Goal: Transaction & Acquisition: Obtain resource

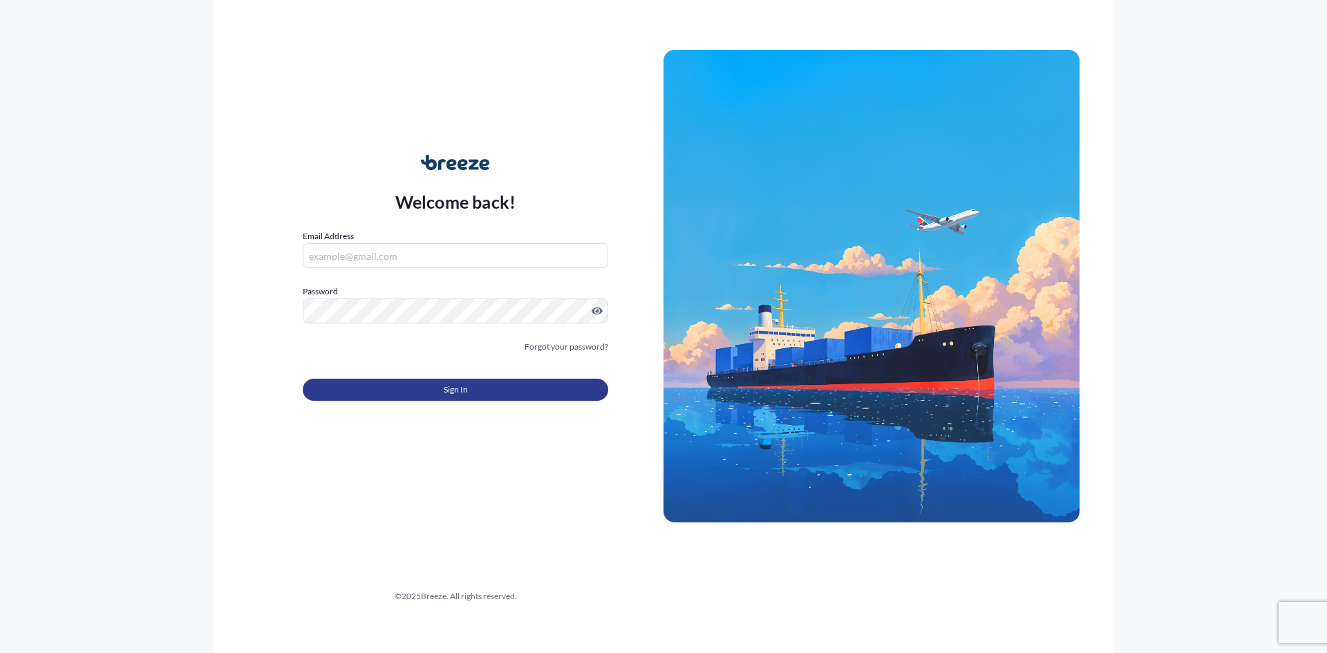
type input "[EMAIL_ADDRESS][DOMAIN_NAME]"
click at [472, 387] on button "Sign In" at bounding box center [455, 390] width 305 height 22
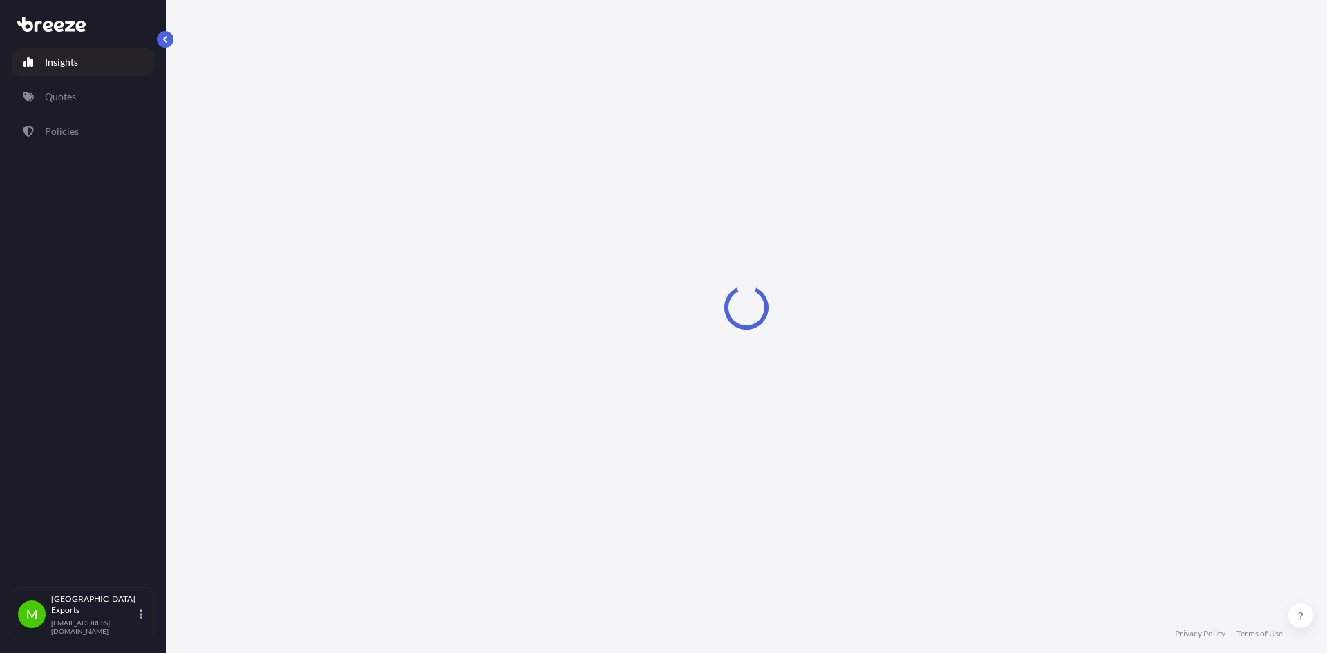
select select "2025"
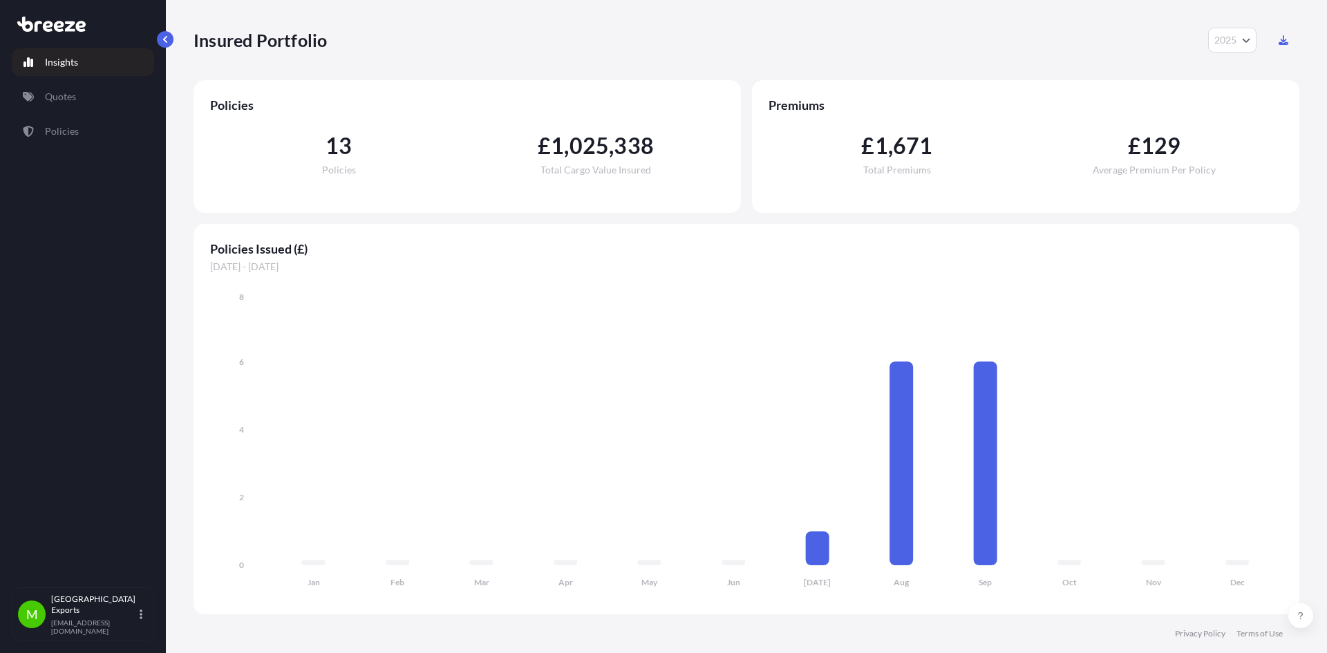
click at [57, 60] on p "Insights" at bounding box center [61, 62] width 33 height 14
click at [62, 95] on p "Quotes" at bounding box center [60, 97] width 31 height 14
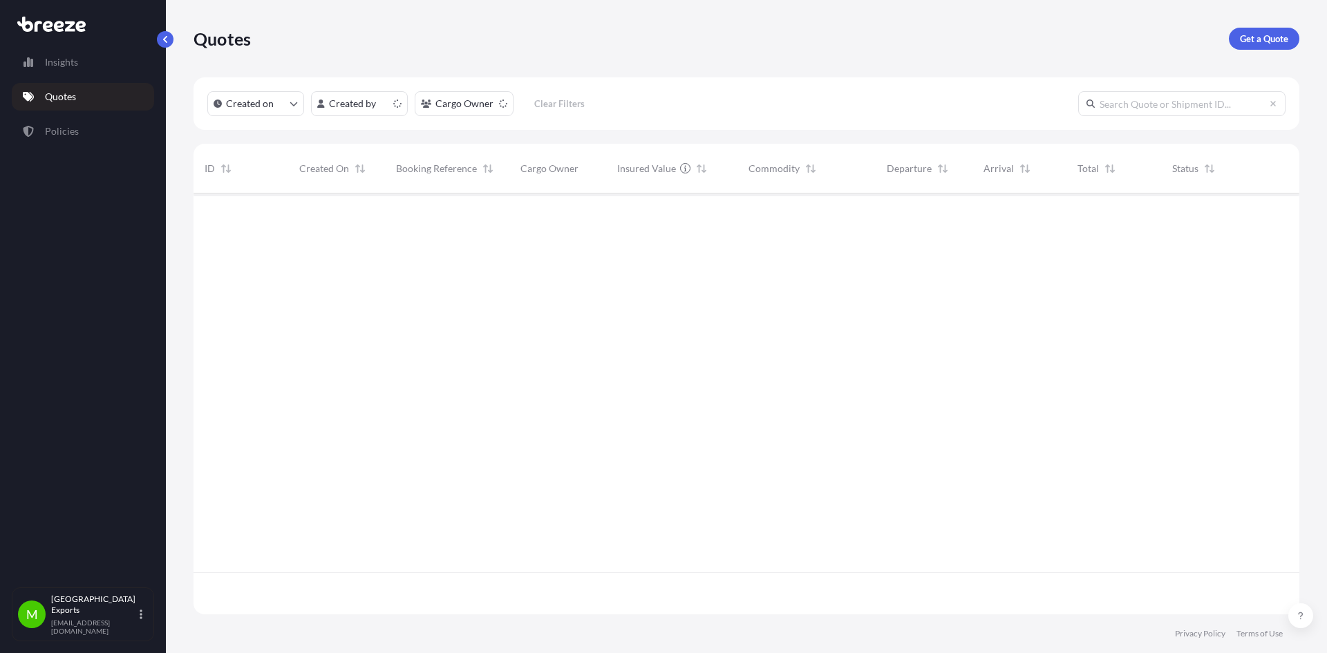
scroll to position [418, 1095]
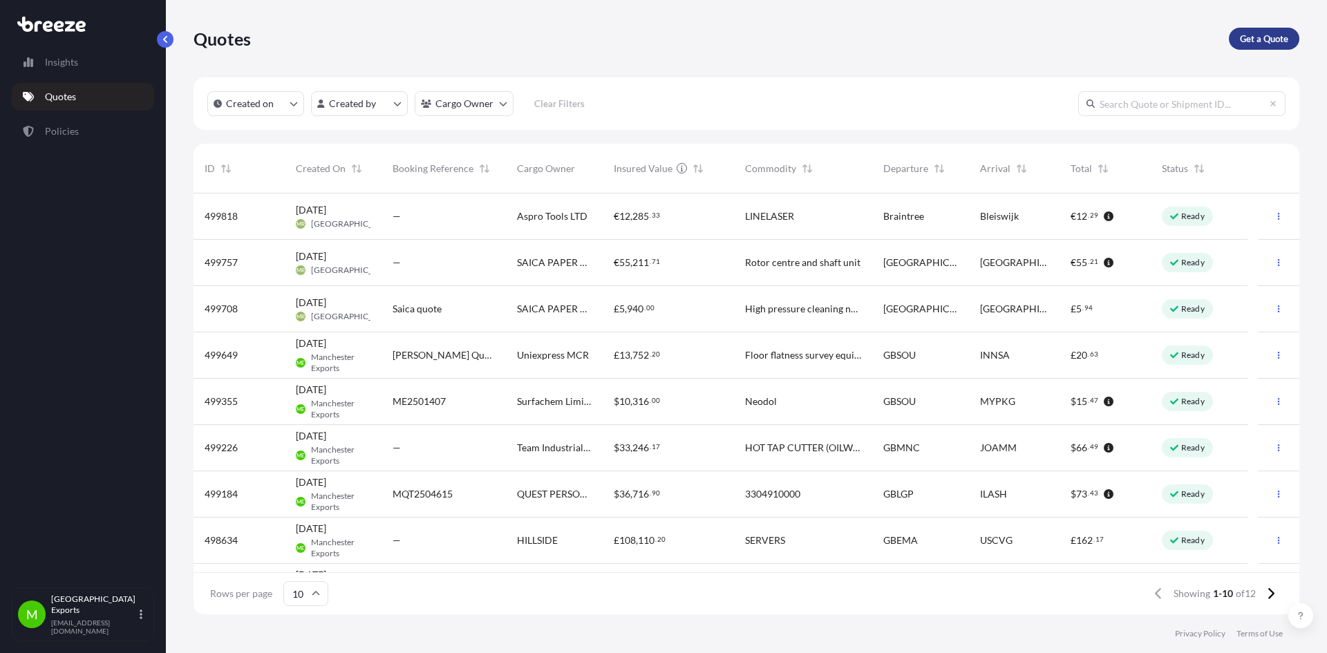
click at [1265, 35] on p "Get a Quote" at bounding box center [1264, 39] width 48 height 14
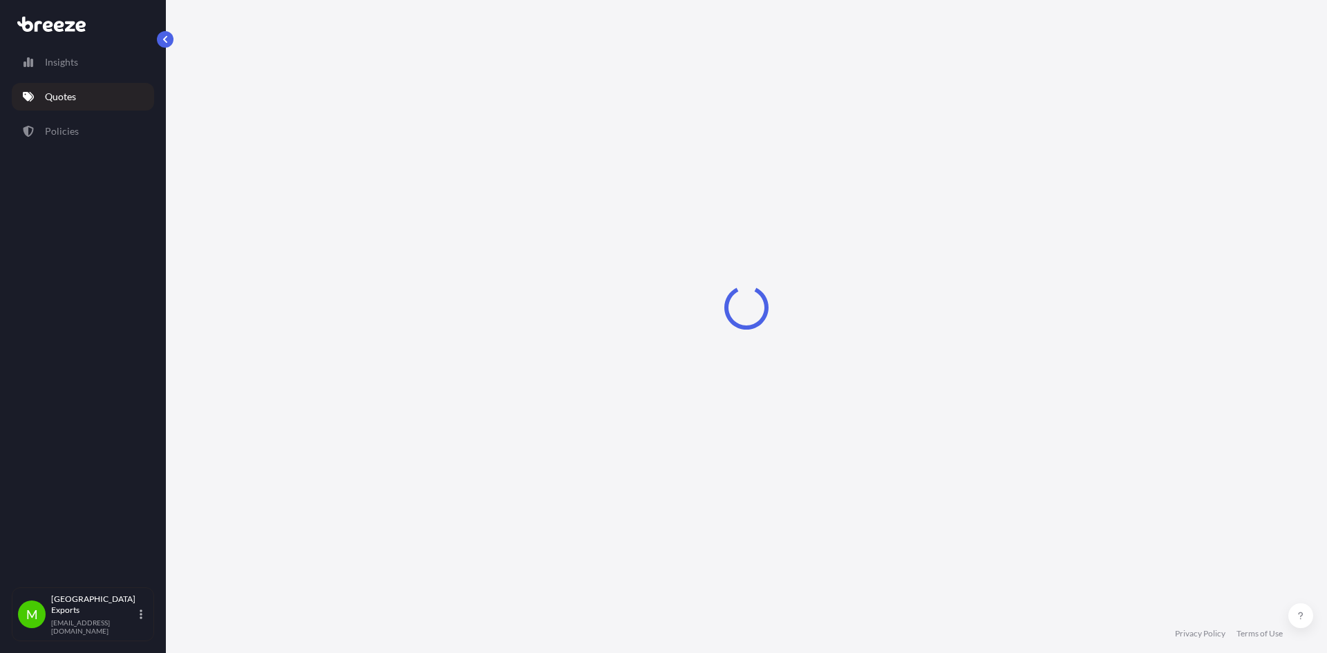
select select "Sea"
select select "1"
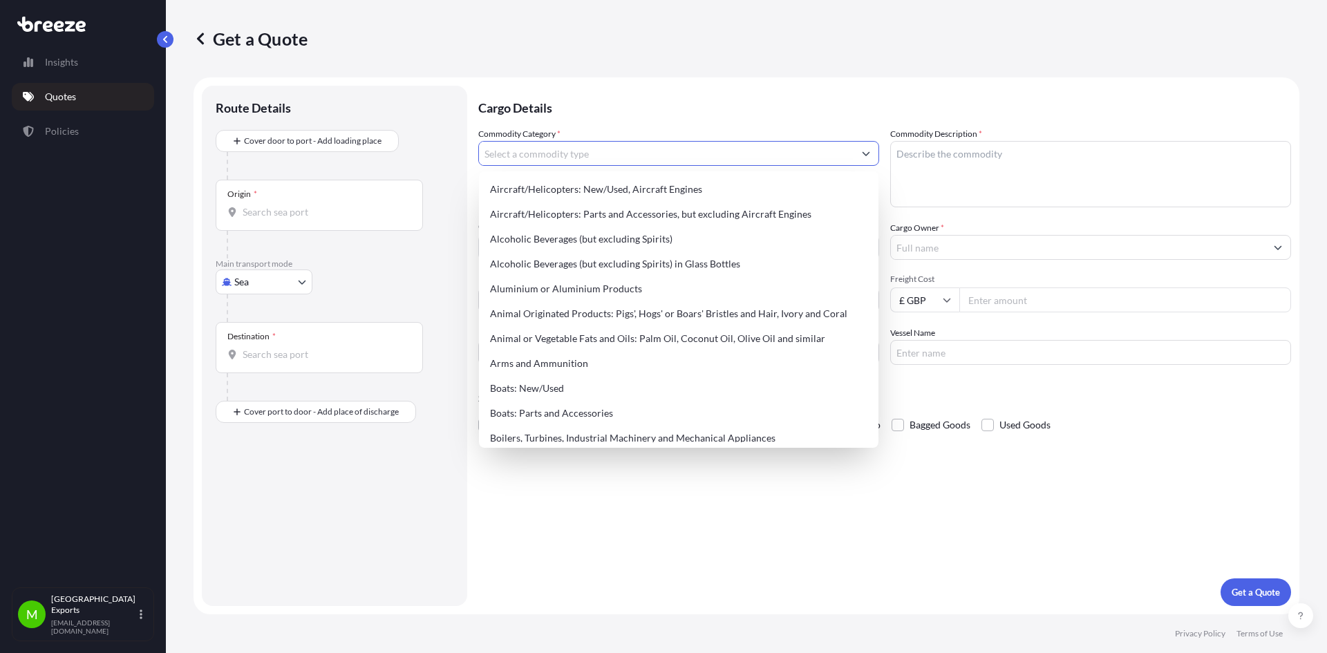
click at [573, 156] on input "Commodity Category *" at bounding box center [666, 153] width 375 height 25
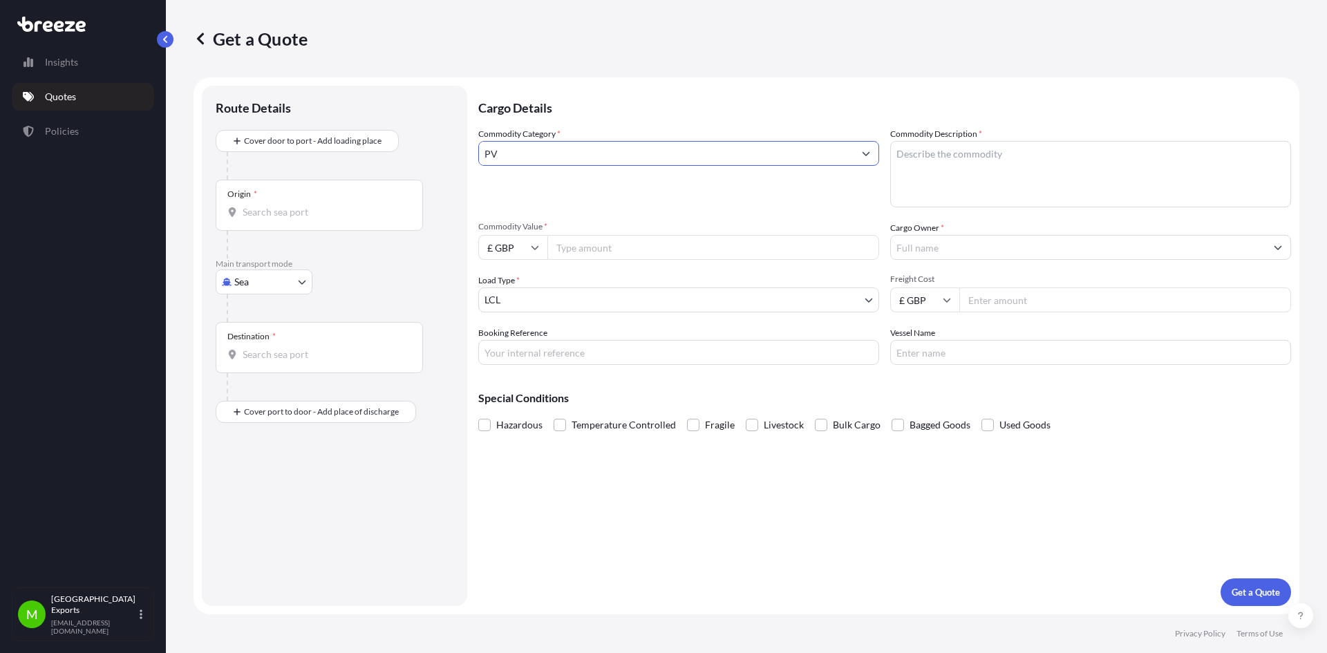
type input "P"
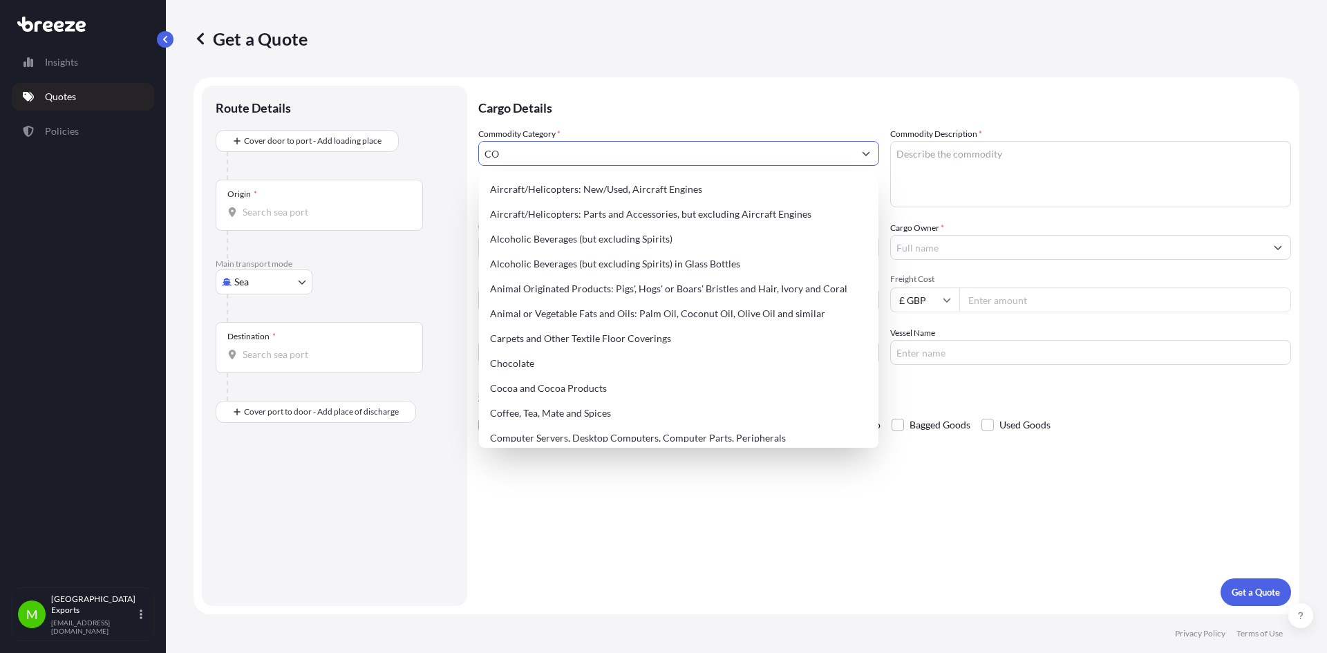
type input "C"
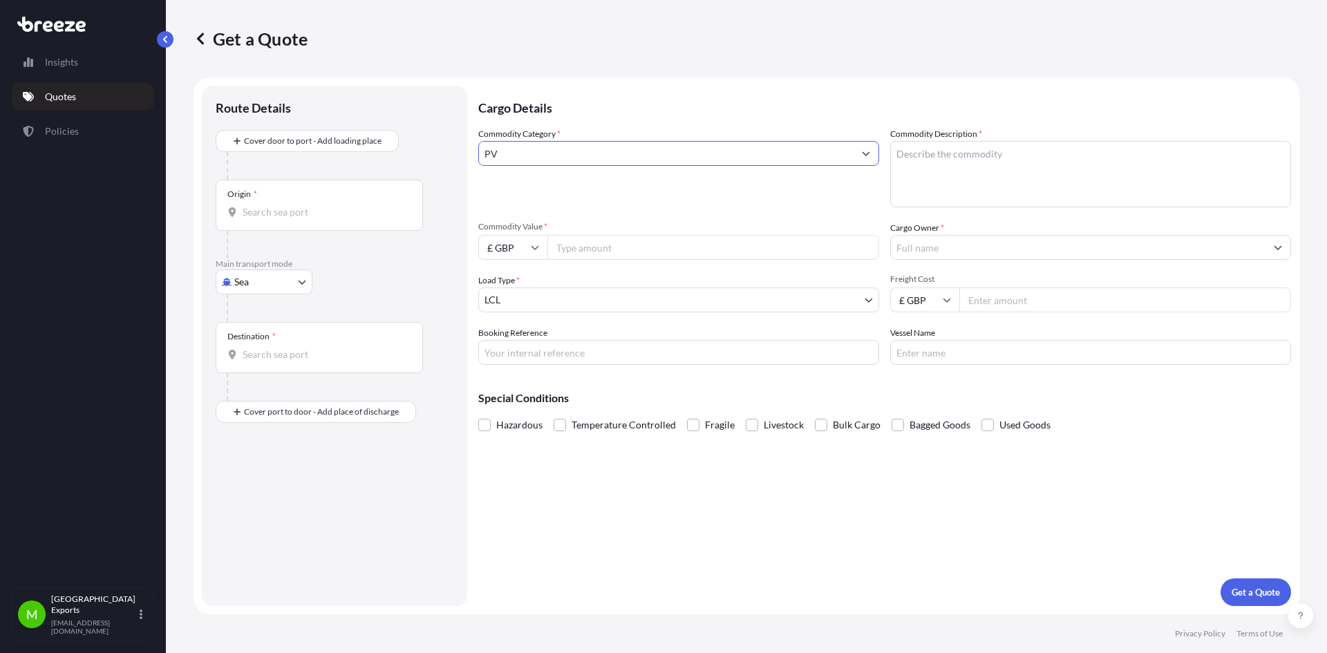
type input "P"
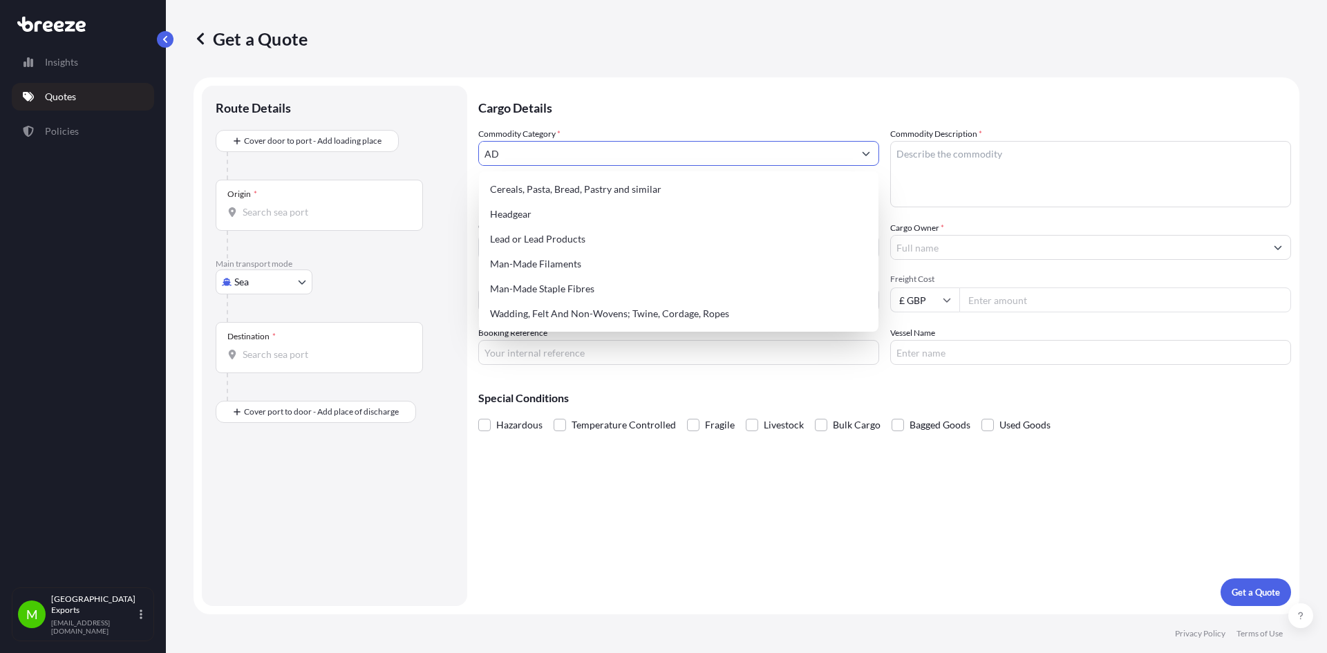
type input "A"
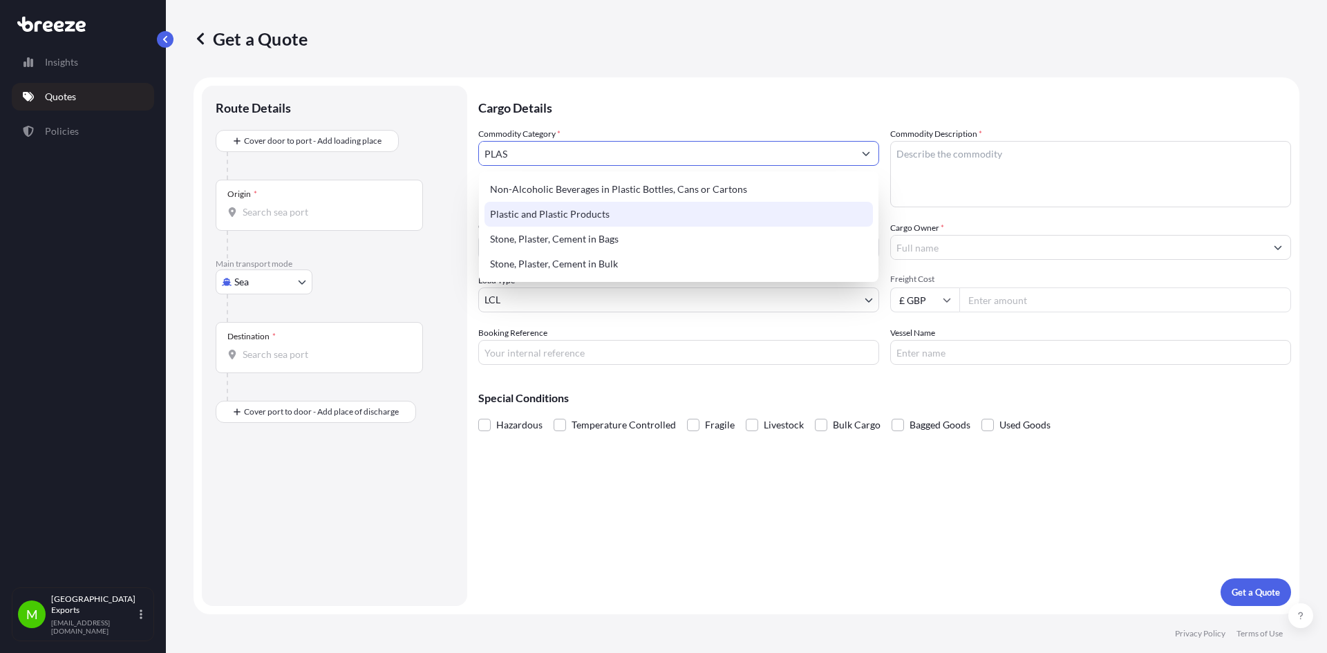
click at [576, 214] on div "Plastic and Plastic Products" at bounding box center [678, 214] width 388 height 25
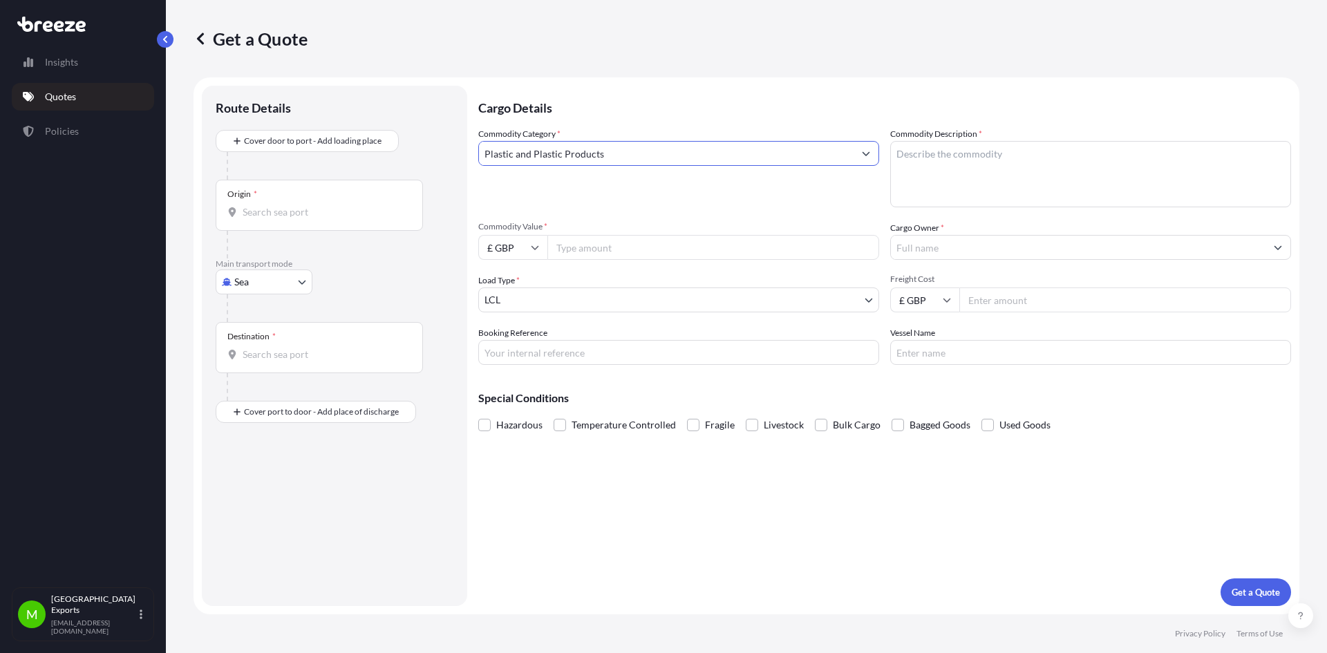
type input "Plastic and Plastic Products"
click at [939, 167] on textarea "Commodity Description *" at bounding box center [1090, 174] width 401 height 66
paste textarea "40 X PALLETS VINASTAB P4006 PVC ADDITIVE"
type textarea "40 X PALLETS VINASTAB P4006 PVC ADDITIVE"
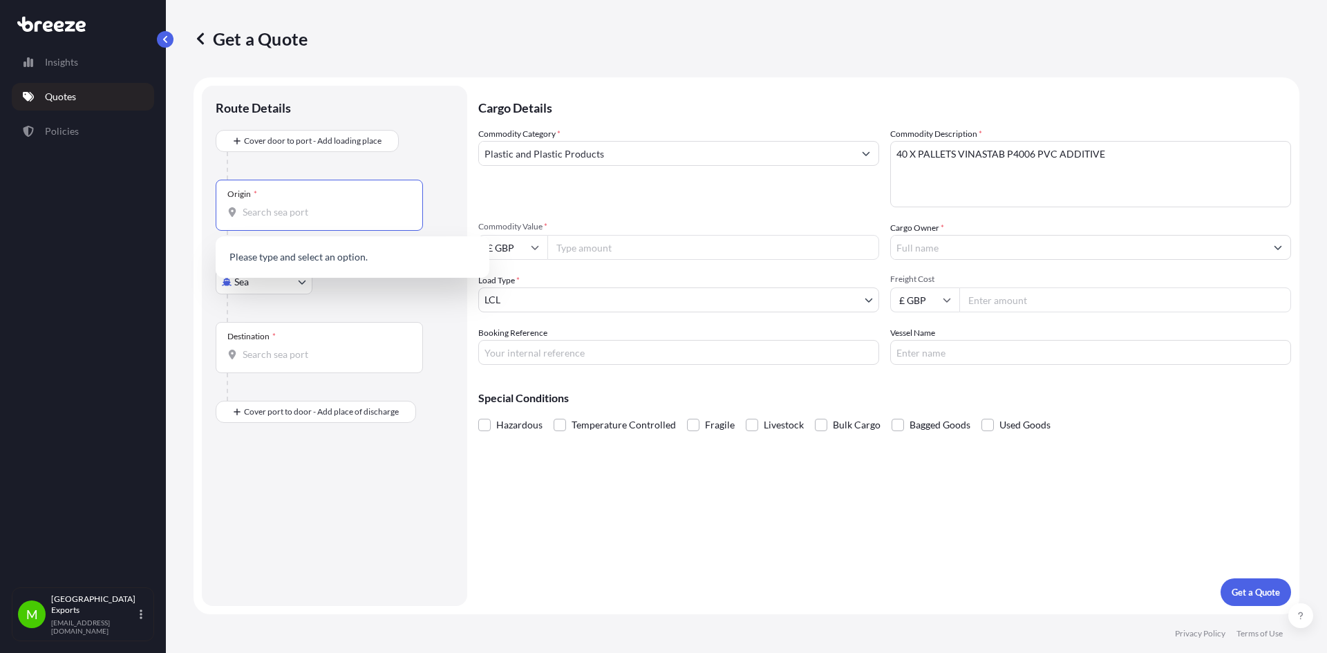
click at [275, 214] on input "Origin *" at bounding box center [324, 212] width 163 height 14
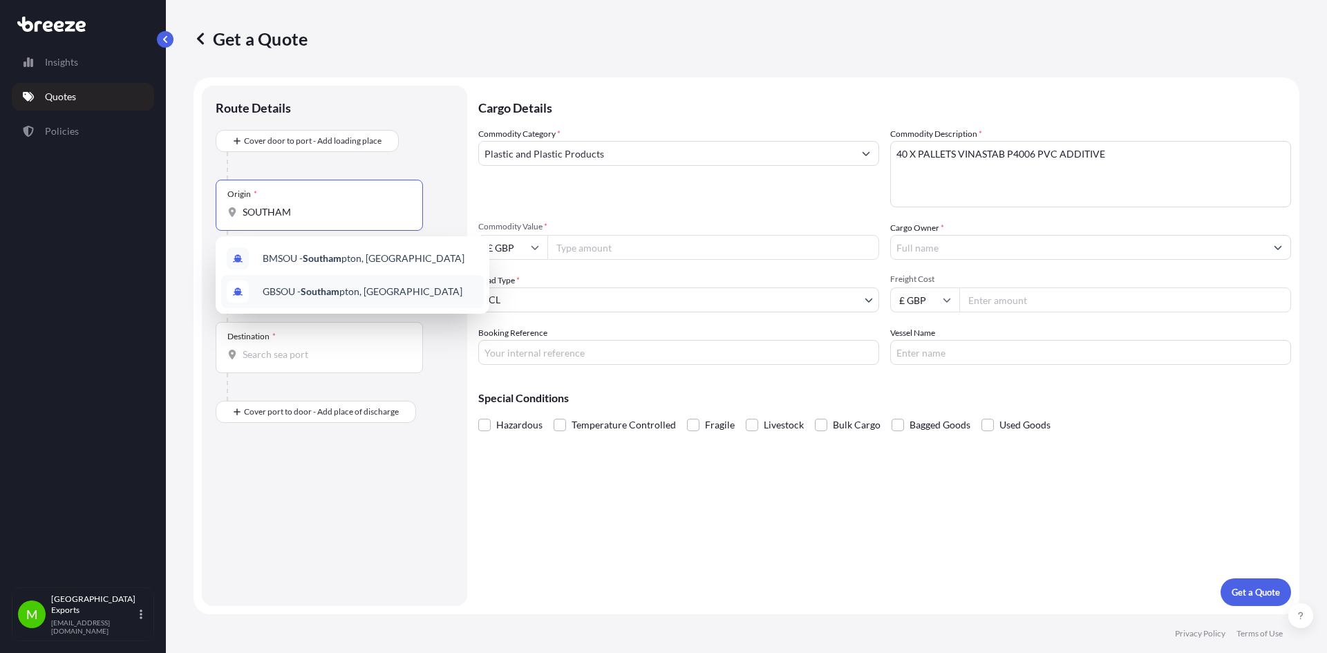
click at [292, 299] on div "GBSOU - Southam pton, [GEOGRAPHIC_DATA]" at bounding box center [352, 291] width 263 height 33
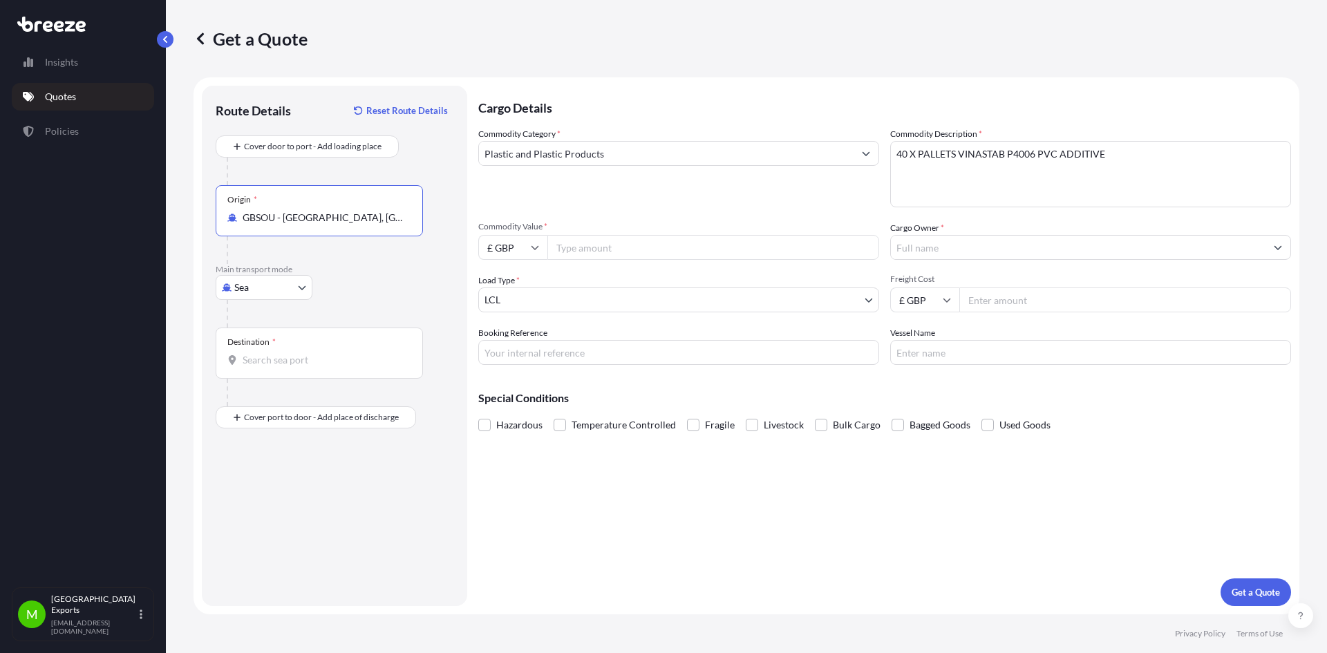
type input "GBSOU - [GEOGRAPHIC_DATA], [GEOGRAPHIC_DATA]"
click at [286, 352] on div "Destination *" at bounding box center [319, 353] width 207 height 51
click at [286, 353] on input "Destination *" at bounding box center [324, 360] width 163 height 14
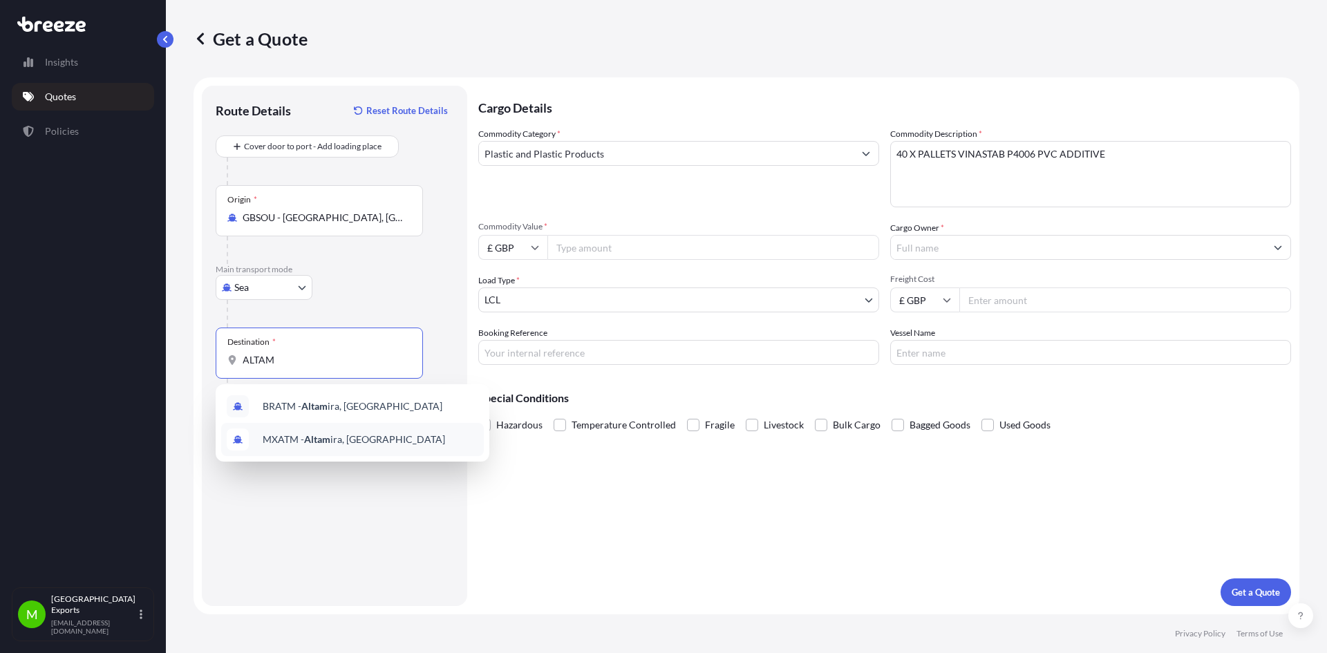
click at [339, 444] on span "MXATM - [PERSON_NAME], [GEOGRAPHIC_DATA]" at bounding box center [354, 440] width 182 height 14
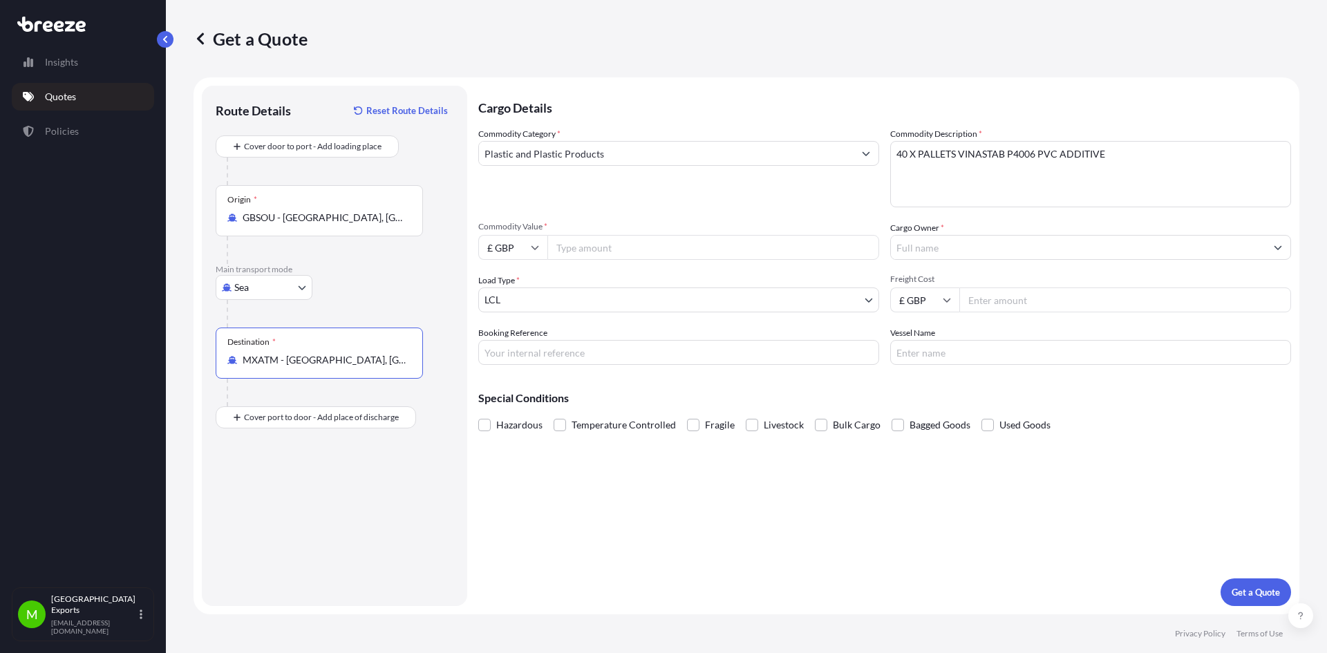
type input "MXATM - [GEOGRAPHIC_DATA], [GEOGRAPHIC_DATA]"
click at [569, 304] on body "Insights Quotes Policies M Manchester Exports [EMAIL_ADDRESS][DOMAIN_NAME] Get …" at bounding box center [663, 326] width 1327 height 653
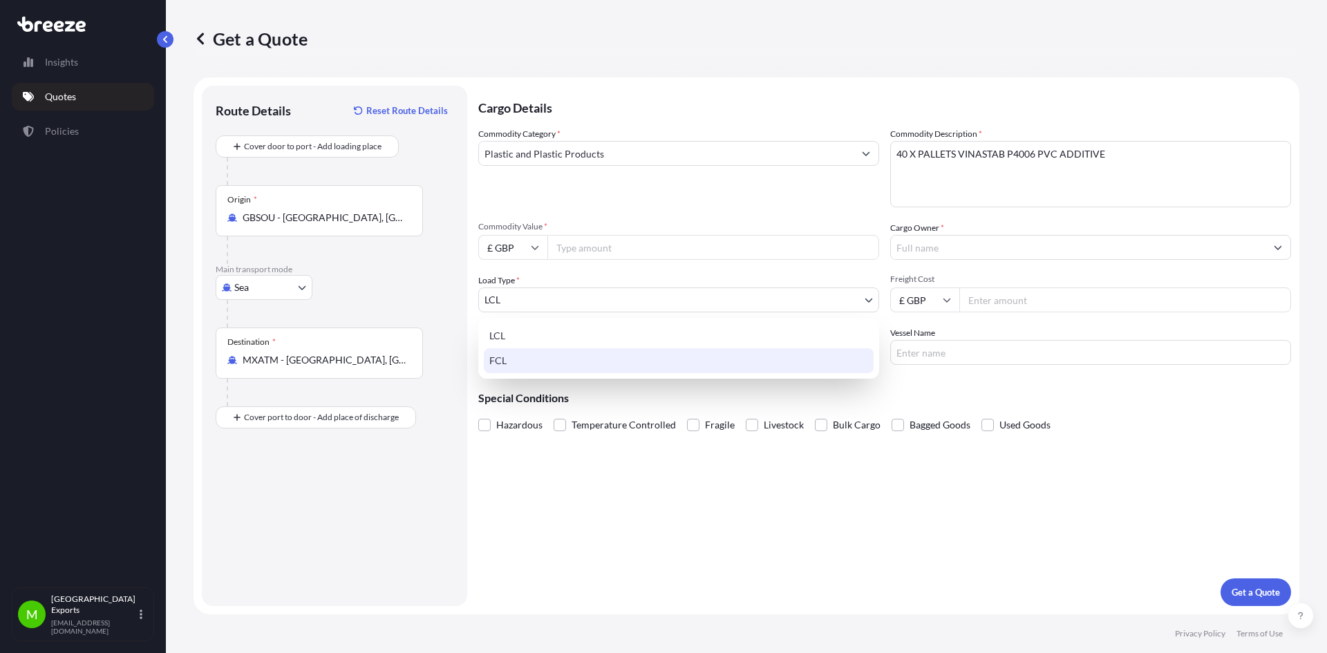
click at [522, 370] on div "FCL" at bounding box center [679, 360] width 390 height 25
select select "2"
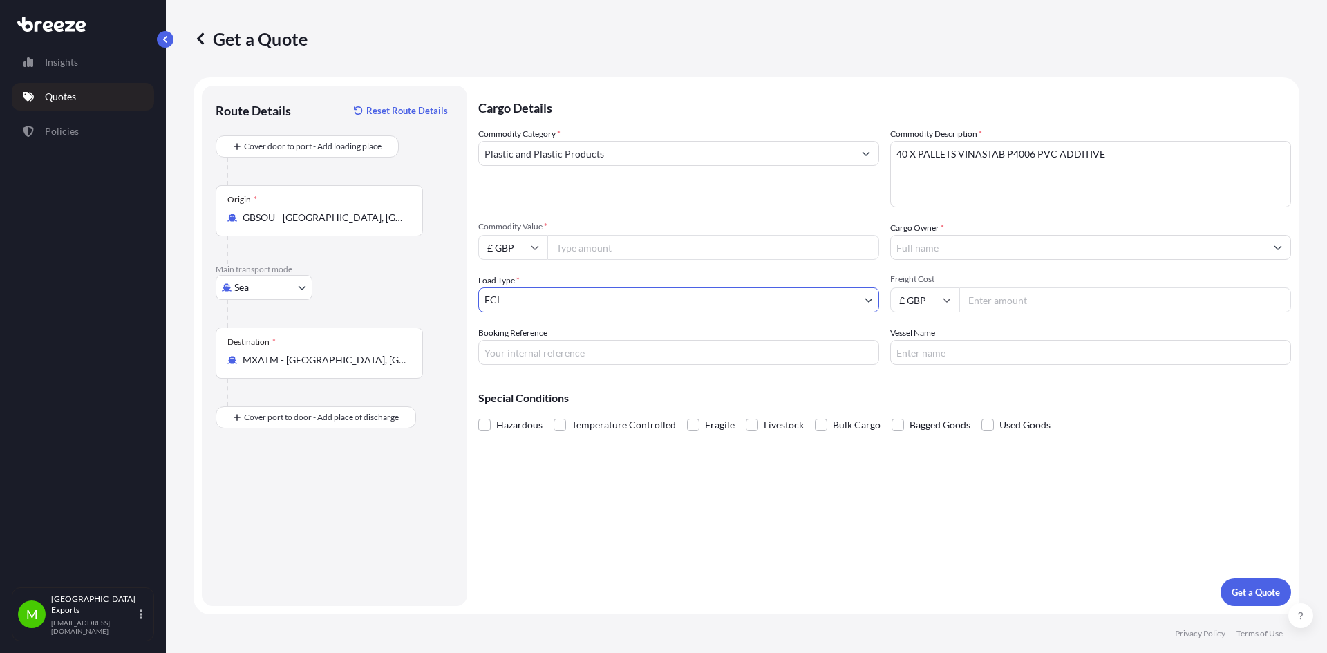
click at [599, 249] on input "Commodity Value *" at bounding box center [713, 247] width 332 height 25
click at [527, 254] on input "£ GBP" at bounding box center [512, 247] width 69 height 25
click at [519, 345] on div "$ USD" at bounding box center [513, 343] width 58 height 26
type input "$ USD"
click at [578, 260] on div "Commodity Category * Plastic and Plastic Products Commodity Description * 40 X …" at bounding box center [884, 246] width 813 height 238
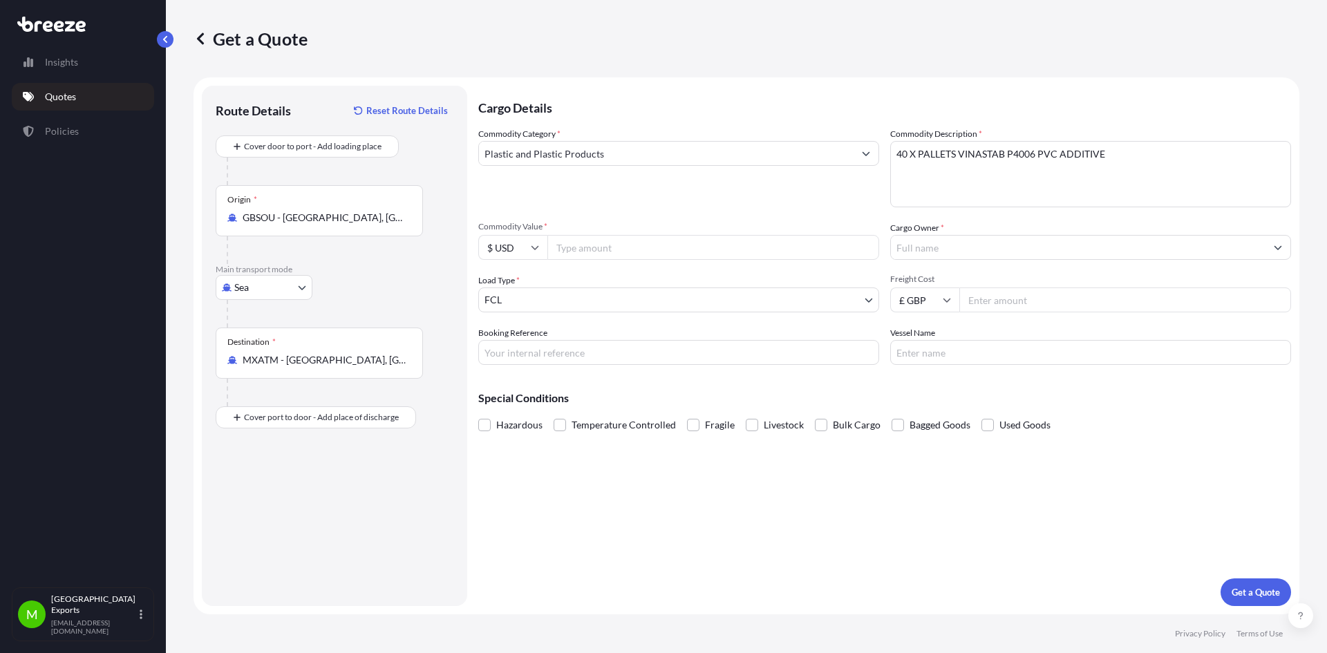
click at [578, 252] on input "Commodity Value *" at bounding box center [713, 247] width 332 height 25
type input "70447.04"
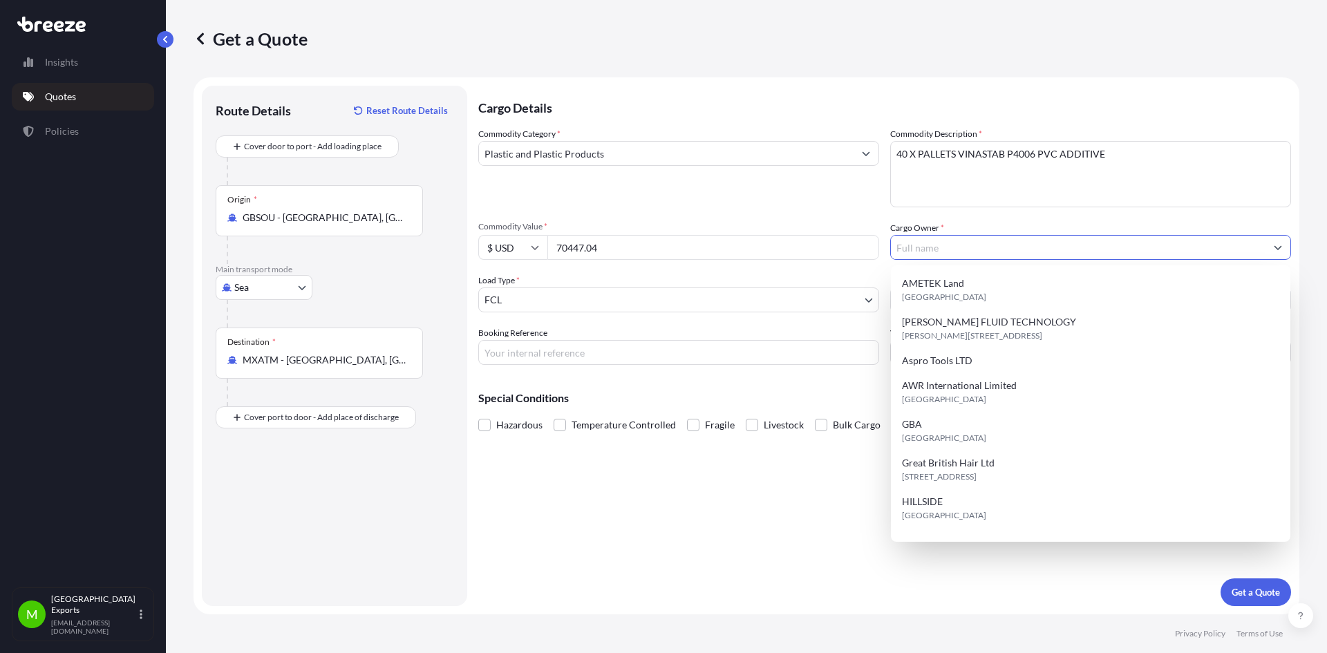
click at [922, 243] on input "Cargo Owner *" at bounding box center [1078, 247] width 375 height 25
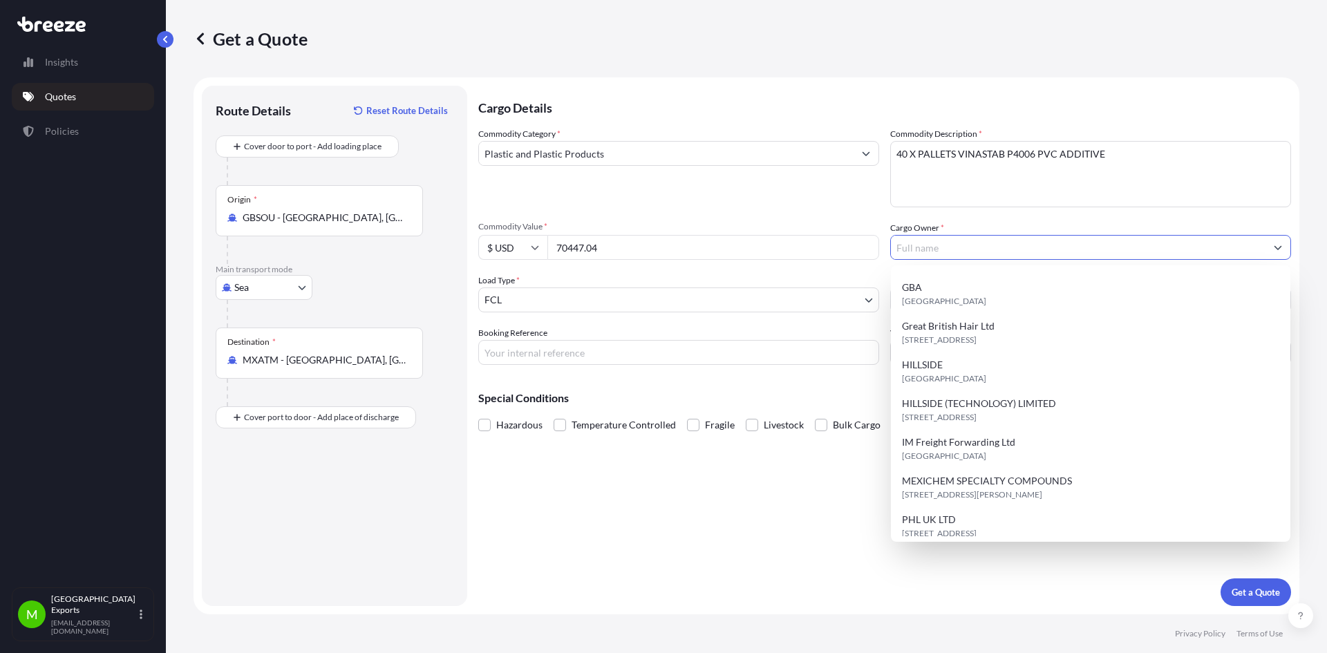
scroll to position [138, 0]
click at [990, 486] on span "[STREET_ADDRESS][PERSON_NAME]" at bounding box center [972, 493] width 140 height 14
type input "MEXICHEM SPECIALTY COMPOUNDS"
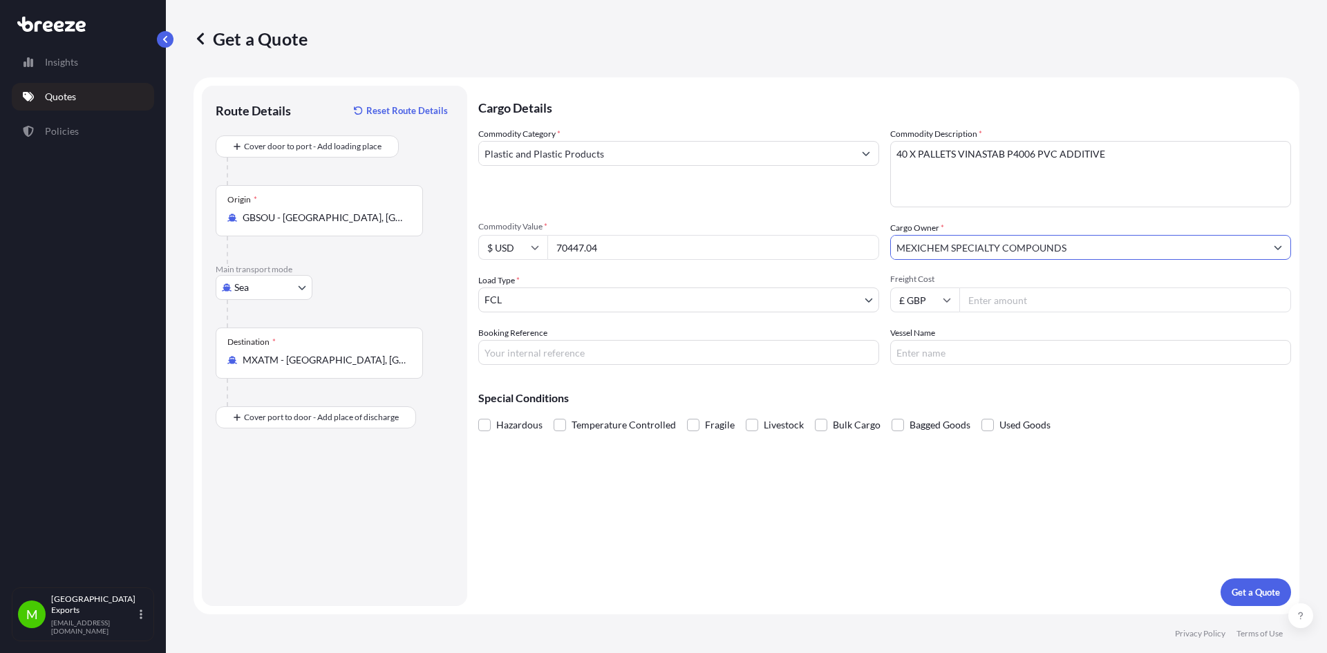
click at [1026, 297] on input "Freight Cost" at bounding box center [1125, 299] width 332 height 25
type input "2600"
click at [746, 366] on div "Cargo Details Commodity Category * Plastic and Plastic Products Commodity Descr…" at bounding box center [884, 346] width 813 height 520
click at [735, 355] on input "Booking Reference" at bounding box center [678, 352] width 401 height 25
type input "ME2501325"
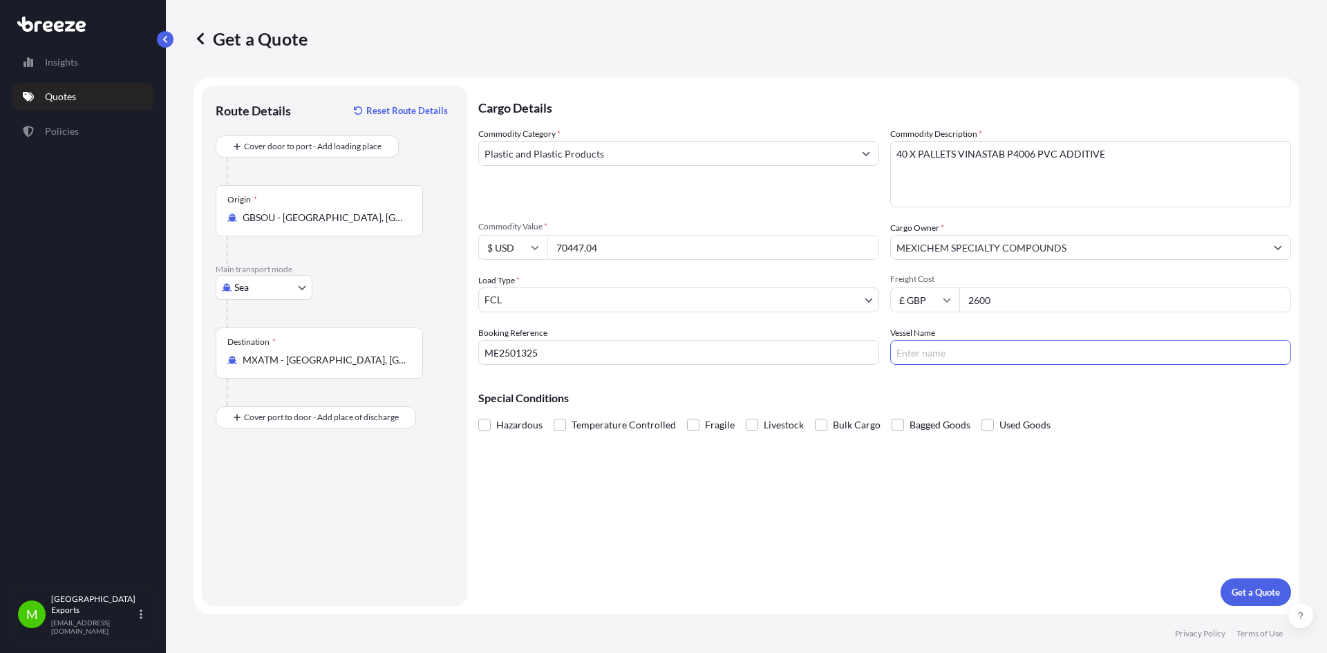
click at [943, 347] on input "Vessel Name" at bounding box center [1090, 352] width 401 height 25
type input "APL [US_STATE]"
click at [833, 428] on span "Bulk Cargo" at bounding box center [857, 425] width 48 height 21
click at [815, 415] on input "Bulk Cargo" at bounding box center [815, 415] width 0 height 0
click at [1251, 589] on p "Get a Quote" at bounding box center [1255, 592] width 48 height 14
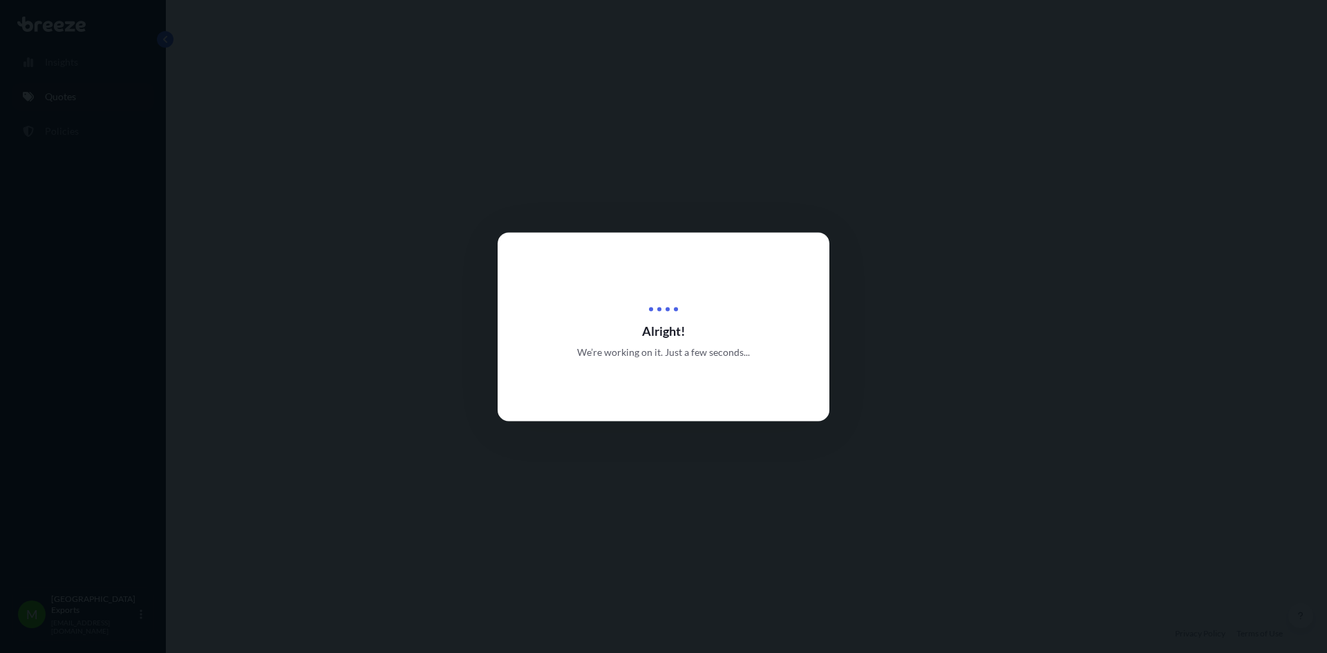
select select "Sea"
select select "2"
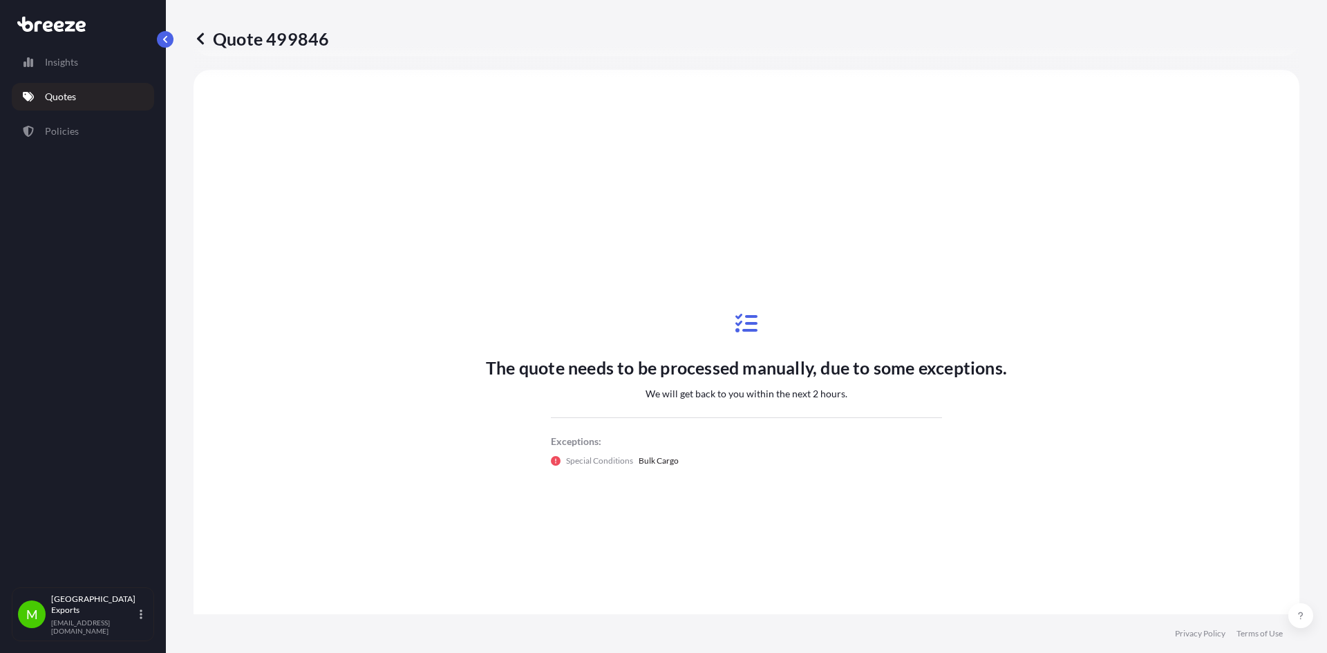
scroll to position [416, 0]
click at [201, 39] on icon at bounding box center [200, 39] width 14 height 14
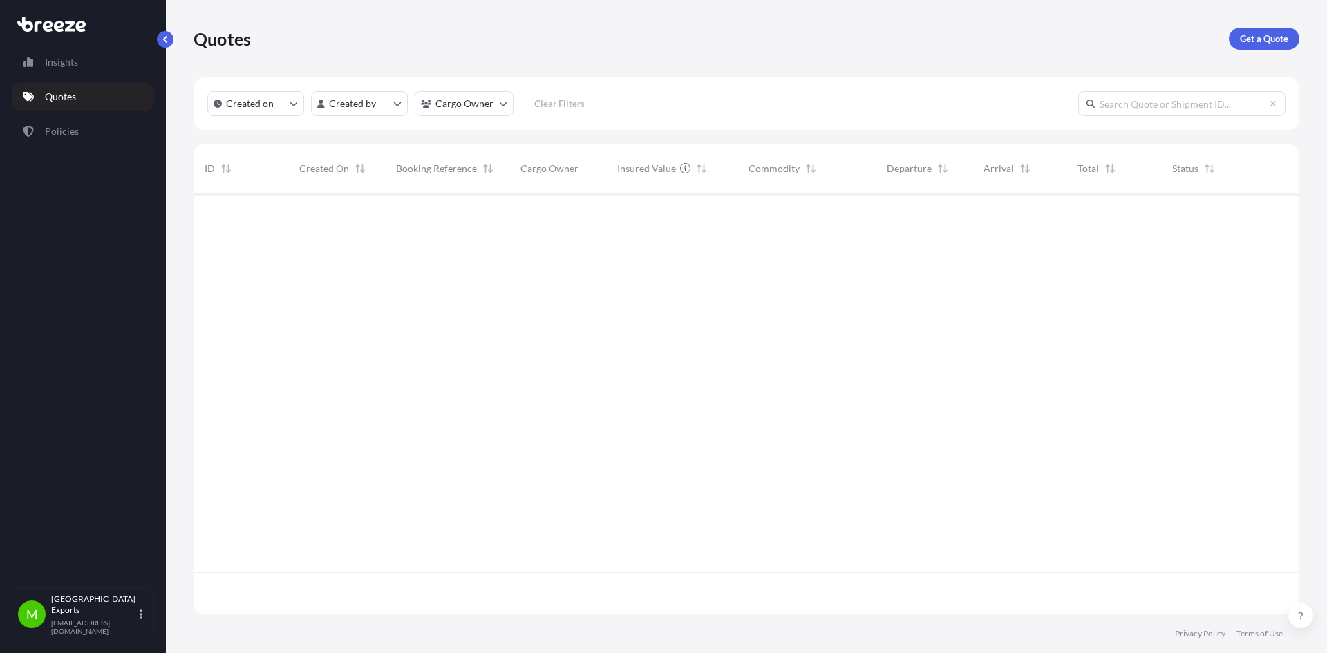
scroll to position [418, 1095]
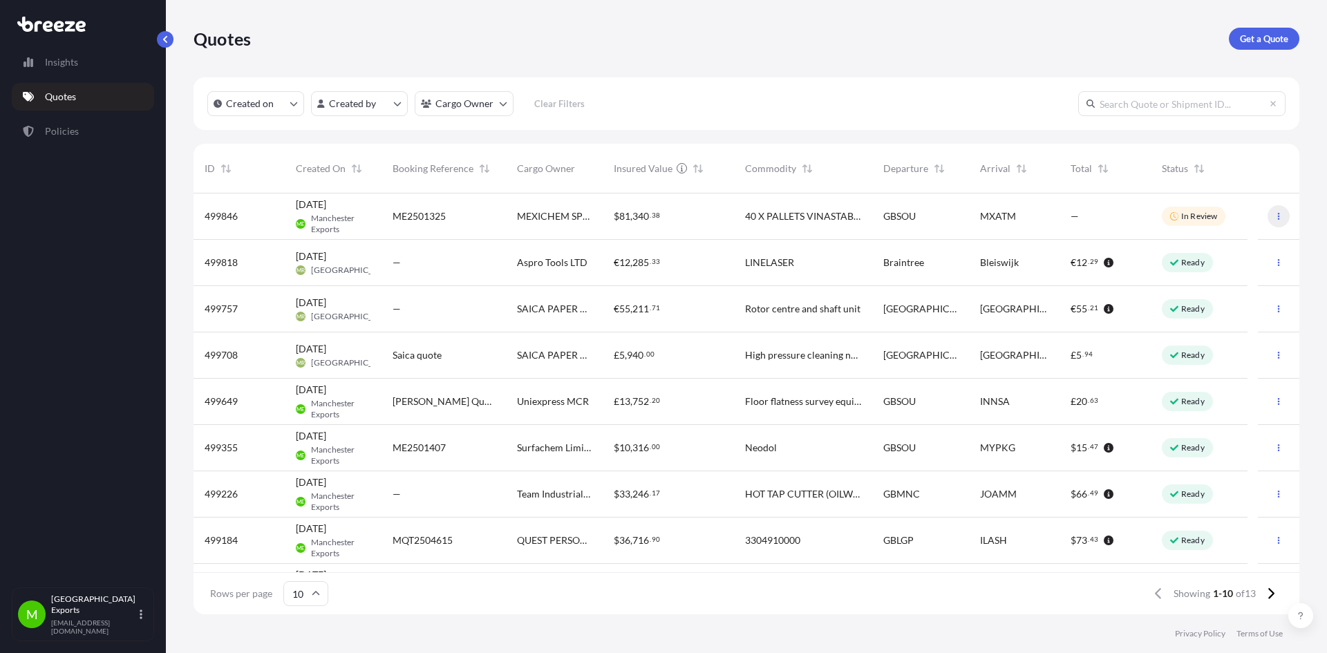
click at [1274, 218] on icon "button" at bounding box center [1278, 216] width 8 height 8
click at [1197, 220] on p "Edit quote" at bounding box center [1201, 219] width 44 height 14
select select "Sea"
select select "2"
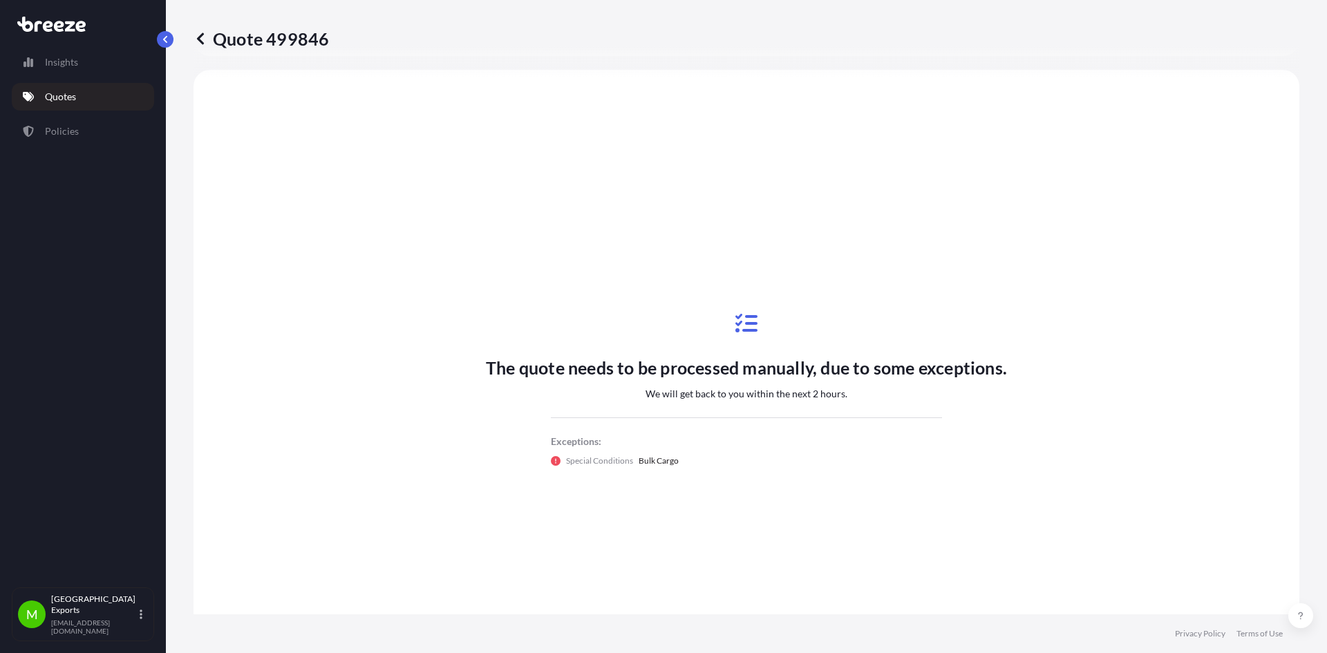
scroll to position [416, 0]
